Goal: Browse casually

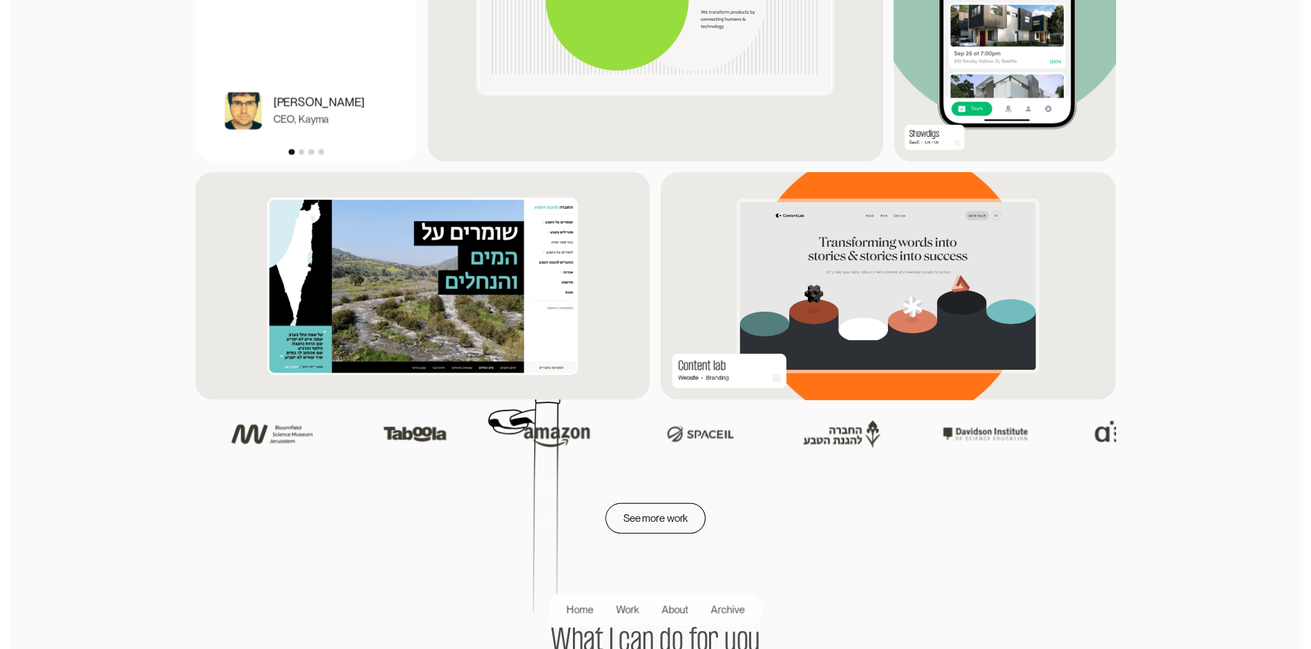
scroll to position [2142, 0]
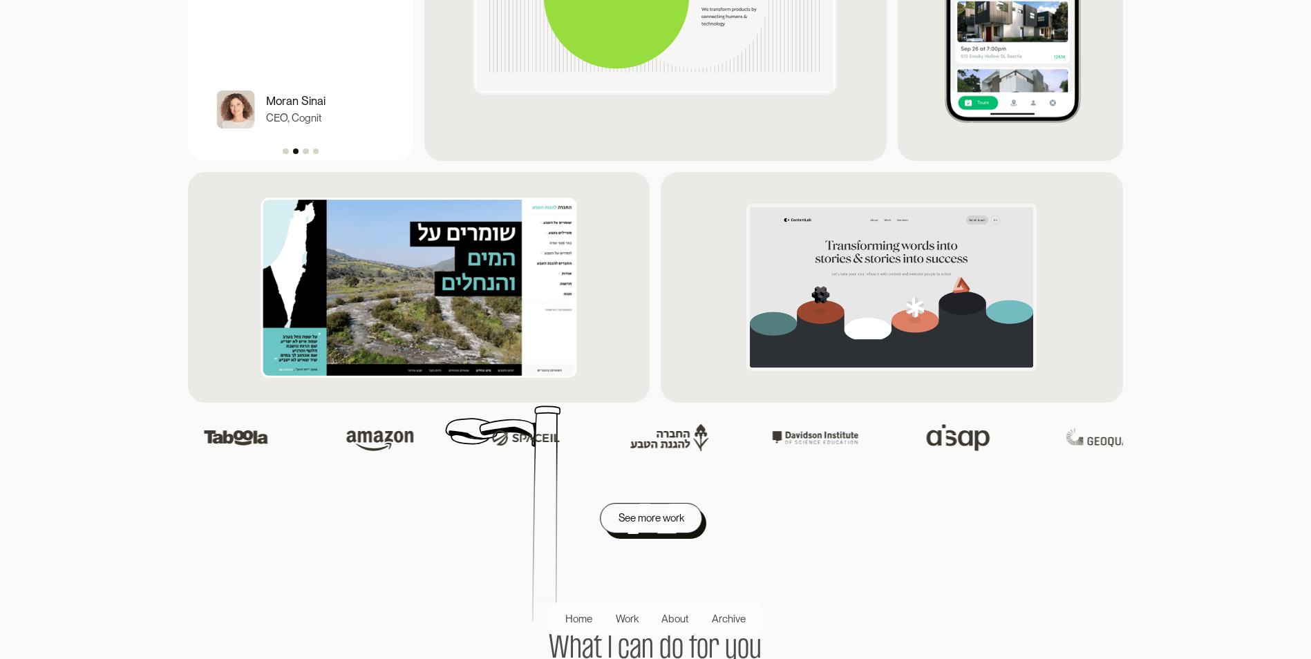
click at [640, 522] on div "See more work" at bounding box center [651, 518] width 66 height 17
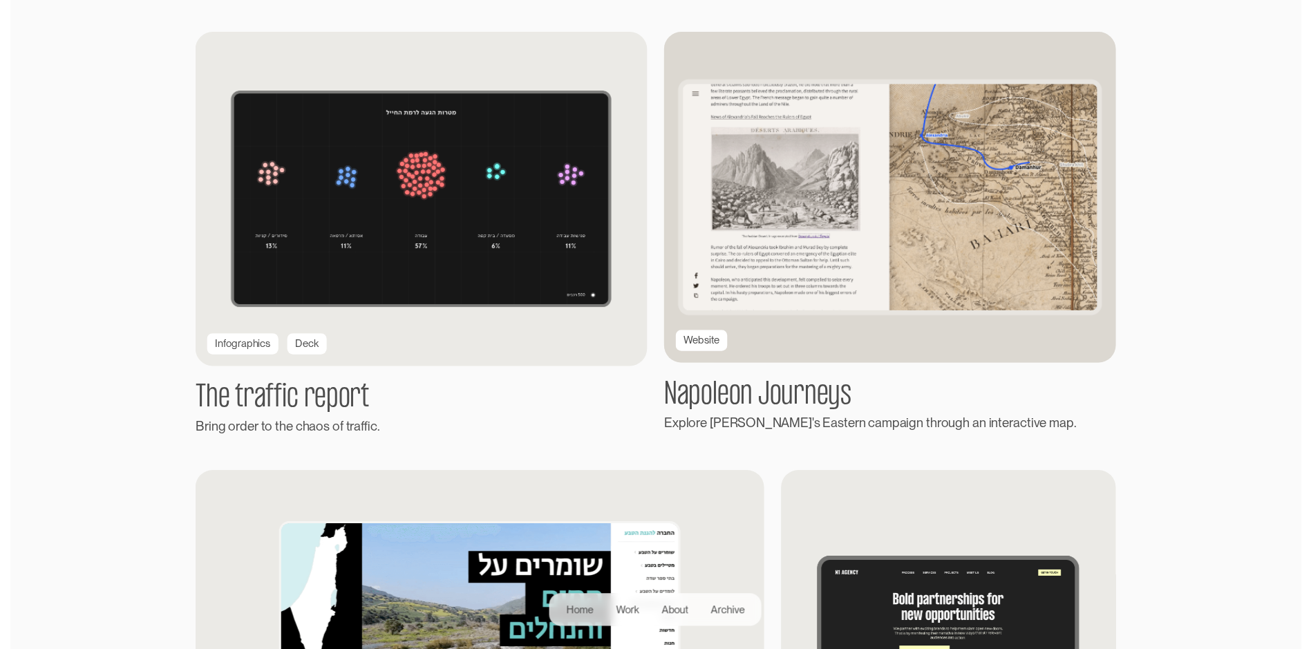
scroll to position [2073, 0]
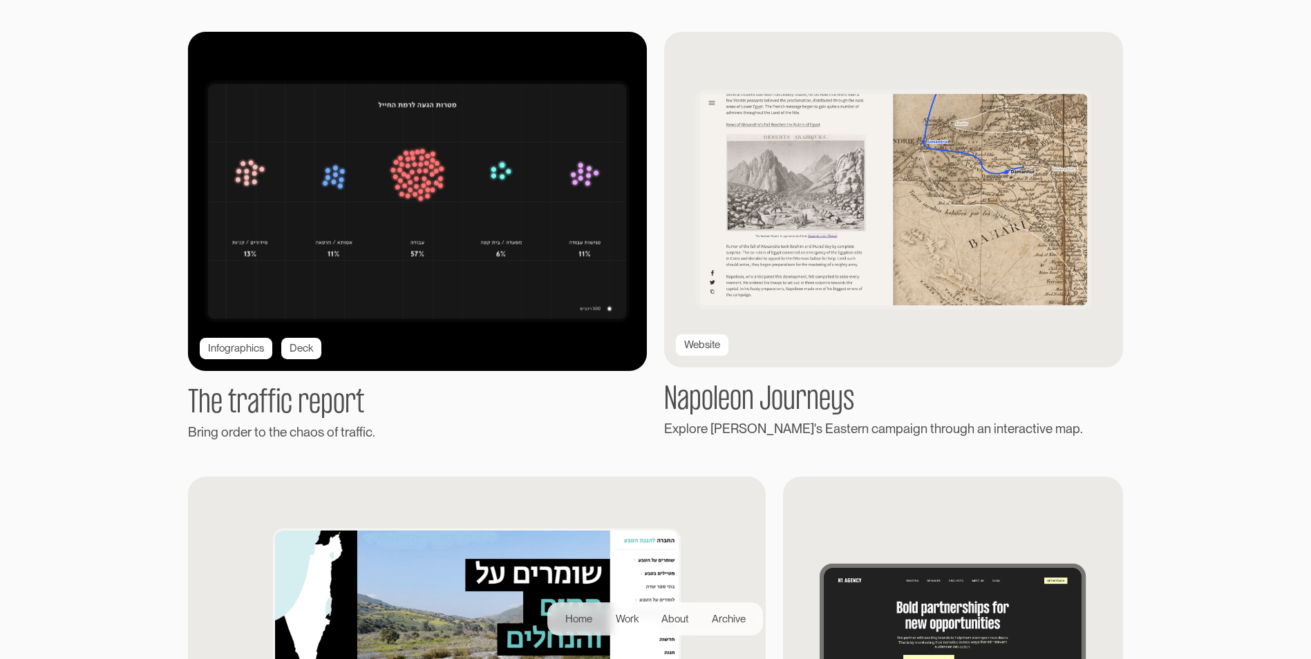
click at [368, 238] on img at bounding box center [417, 201] width 504 height 373
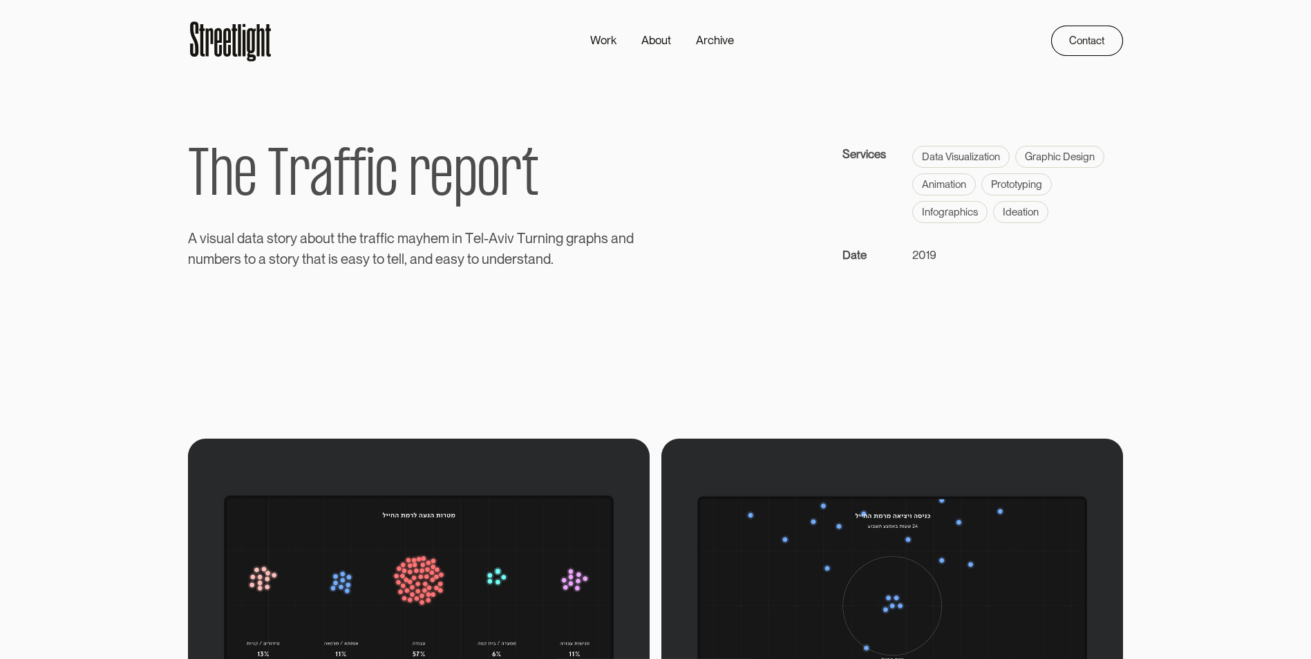
click at [239, 39] on icon at bounding box center [239, 40] width 3 height 32
